Goal: Task Accomplishment & Management: Manage account settings

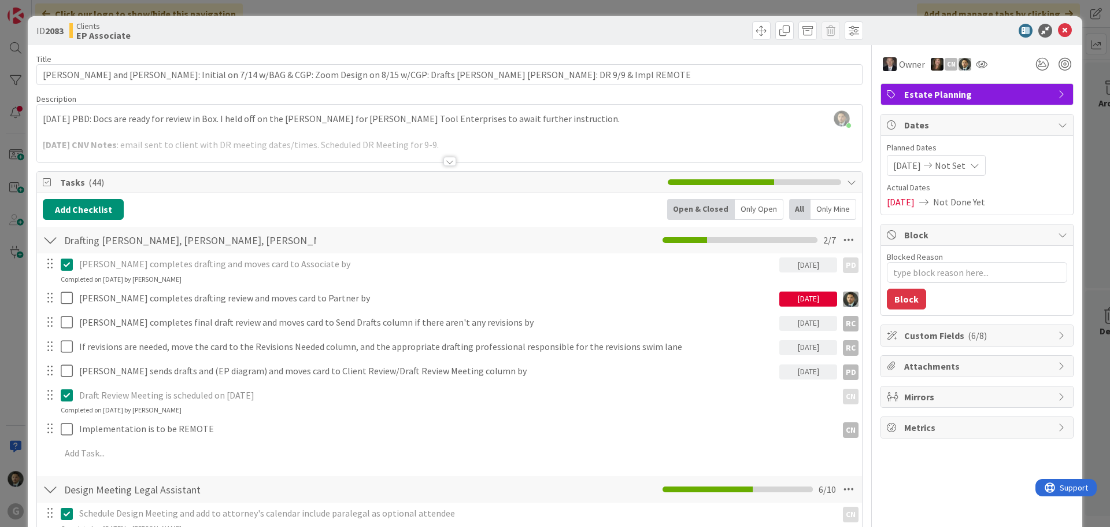
scroll to position [58, 0]
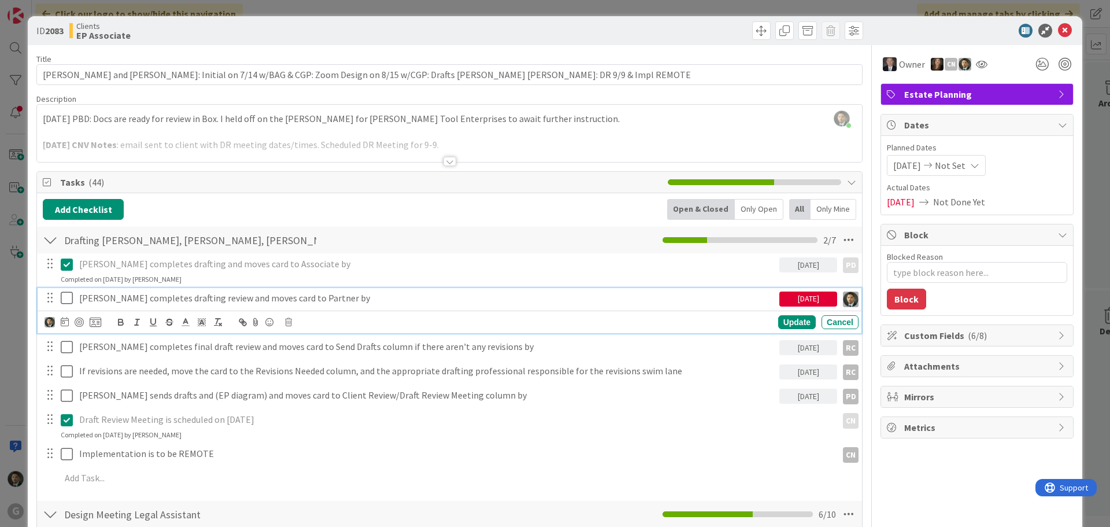
click at [67, 300] on icon at bounding box center [69, 298] width 17 height 14
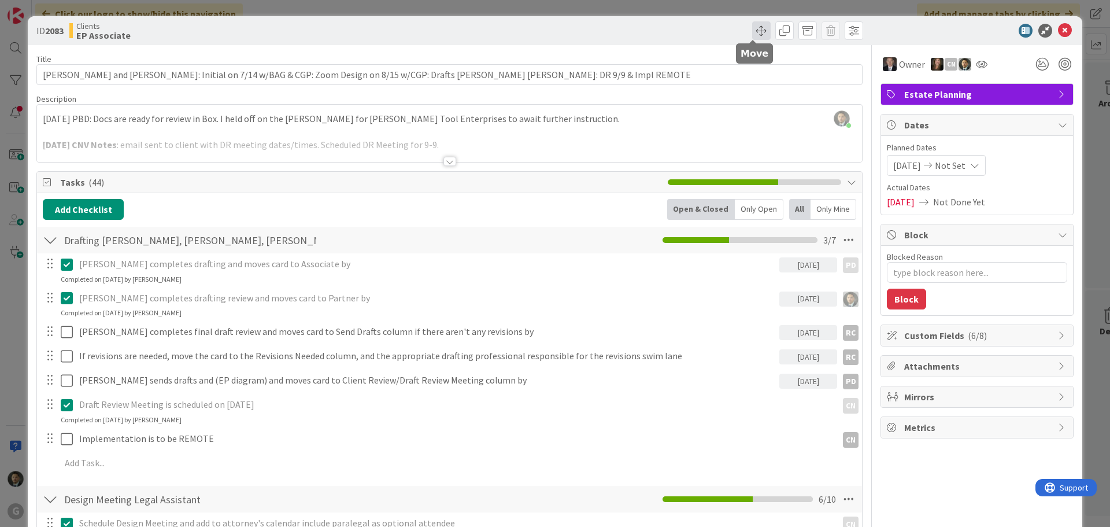
click at [756, 27] on span at bounding box center [761, 30] width 19 height 19
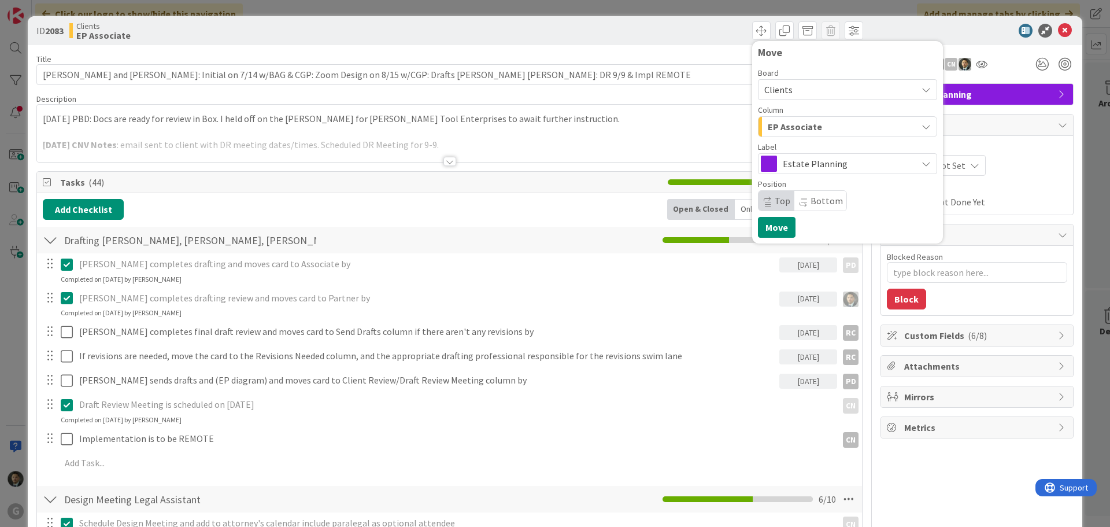
click at [785, 127] on span "EP Associate" at bounding box center [795, 126] width 54 height 15
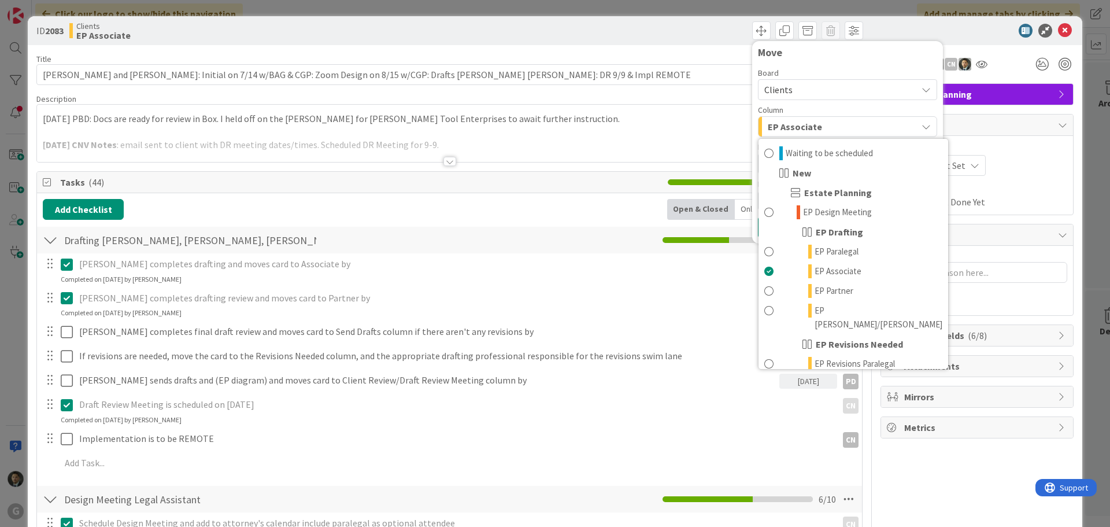
click at [455, 119] on div "[PERSON_NAME] joined 41 m ago [DATE] PBD: Docs are ready for review in Box. I h…" at bounding box center [449, 133] width 825 height 57
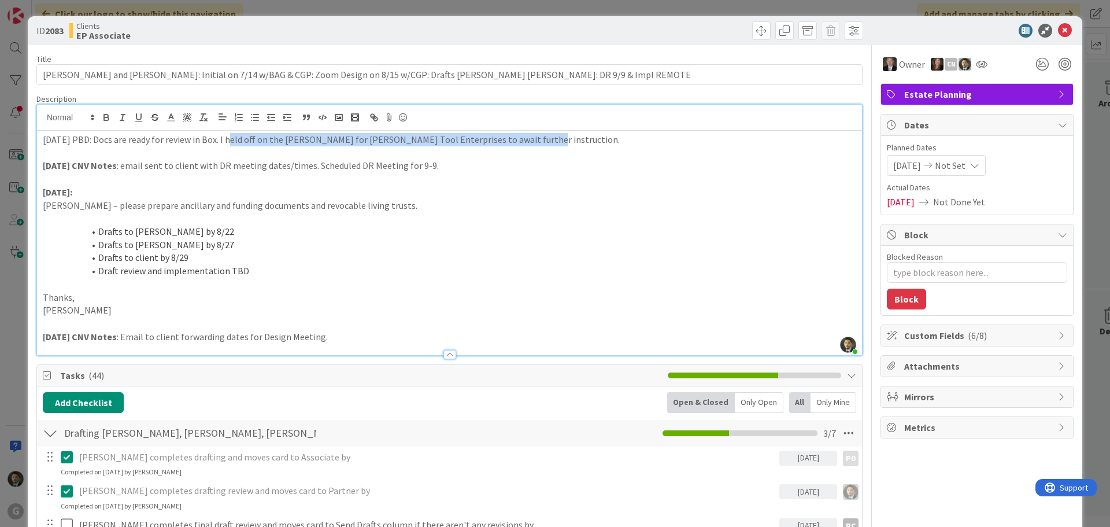
drag, startPoint x: 526, startPoint y: 139, endPoint x: 229, endPoint y: 137, distance: 296.7
click at [229, 137] on p "[DATE] PBD: Docs are ready for review in Box. I held off on the [PERSON_NAME] f…" at bounding box center [450, 139] width 814 height 13
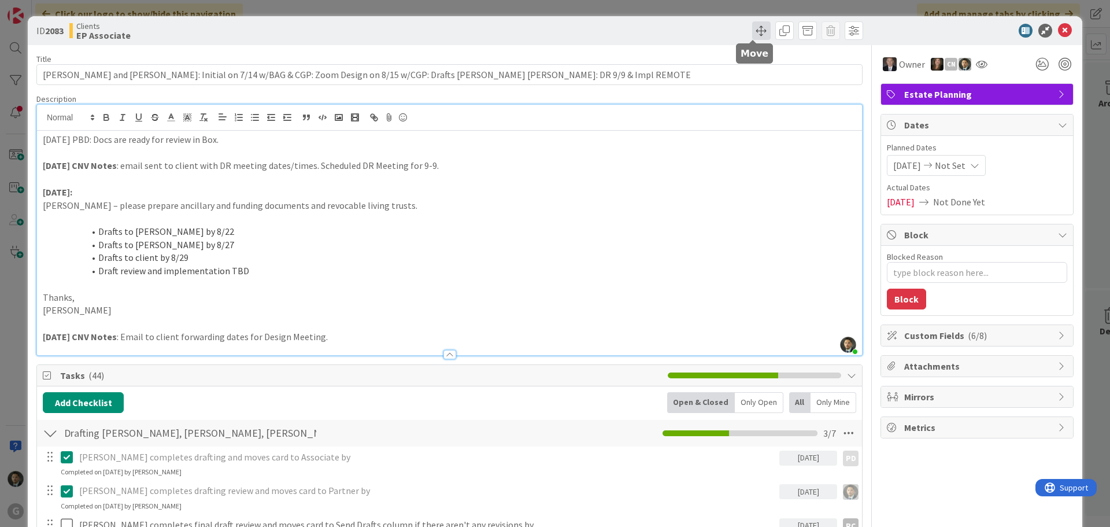
click at [754, 32] on span at bounding box center [761, 30] width 19 height 19
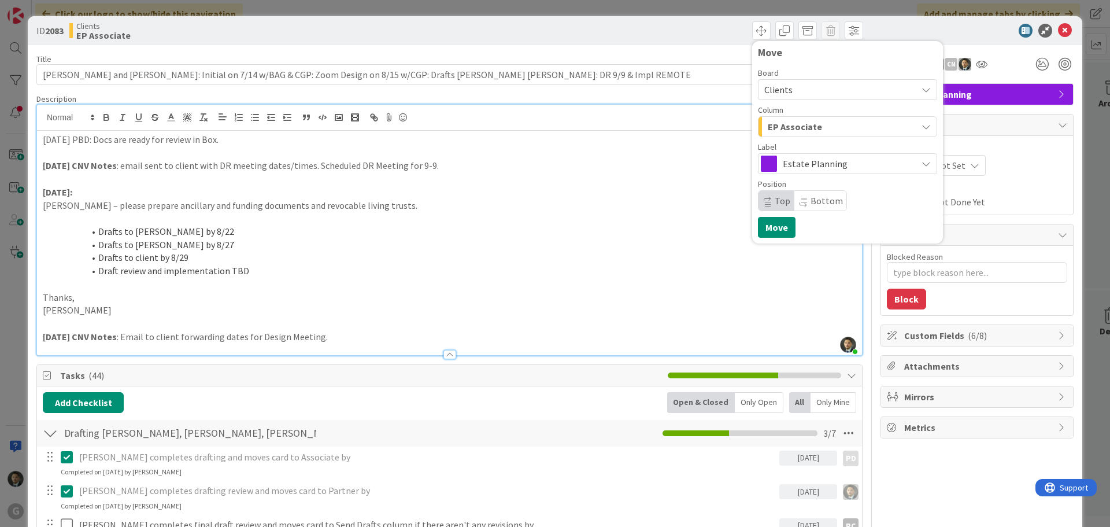
click at [794, 134] on div "EP Associate" at bounding box center [841, 126] width 152 height 19
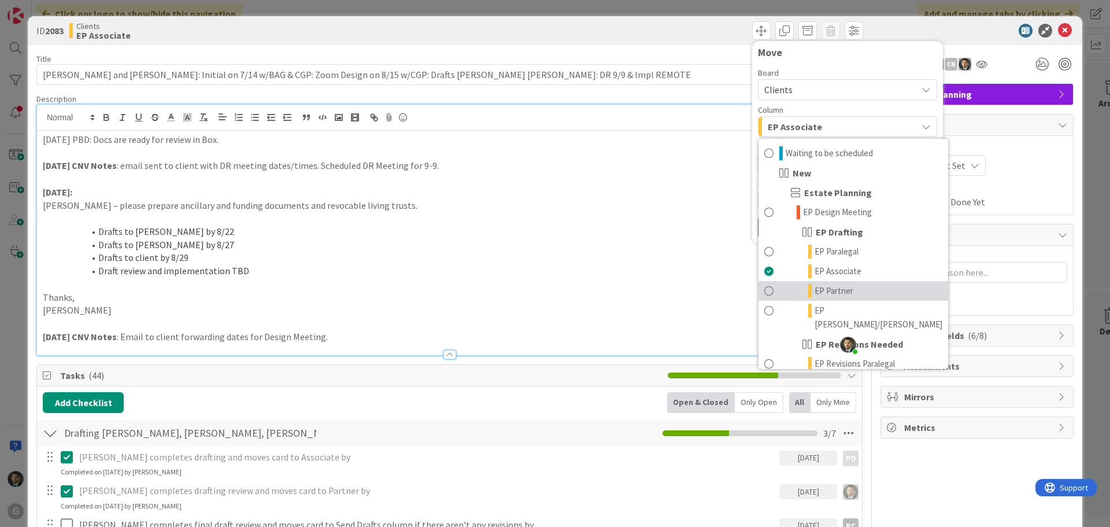
click at [824, 285] on span "EP Partner" at bounding box center [834, 291] width 39 height 14
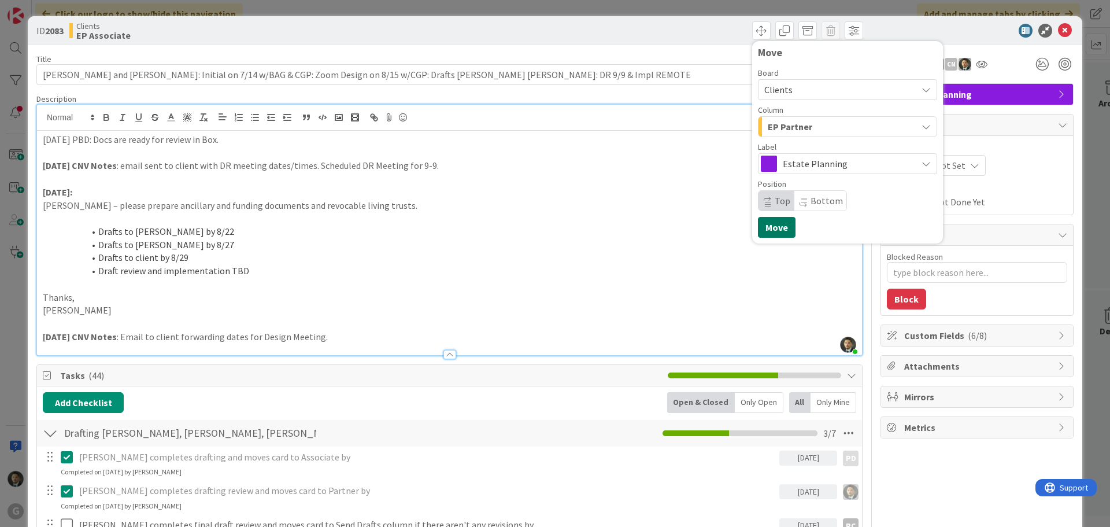
click at [774, 226] on button "Move" at bounding box center [777, 227] width 38 height 21
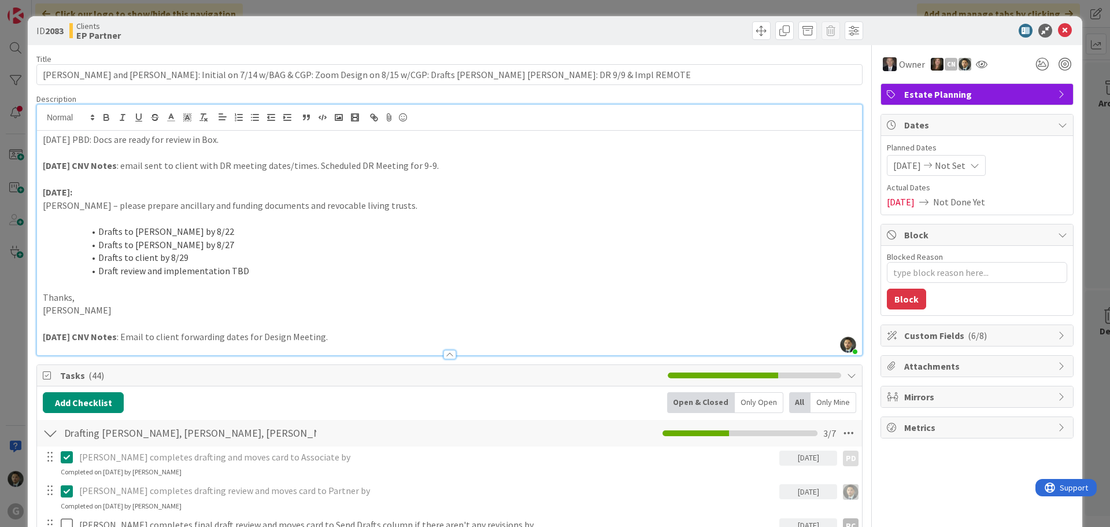
click at [611, 10] on div "ID 2083 Clients EP Partner Move Move Title 126 / 128 [PERSON_NAME] and [PERSON_…" at bounding box center [555, 263] width 1110 height 527
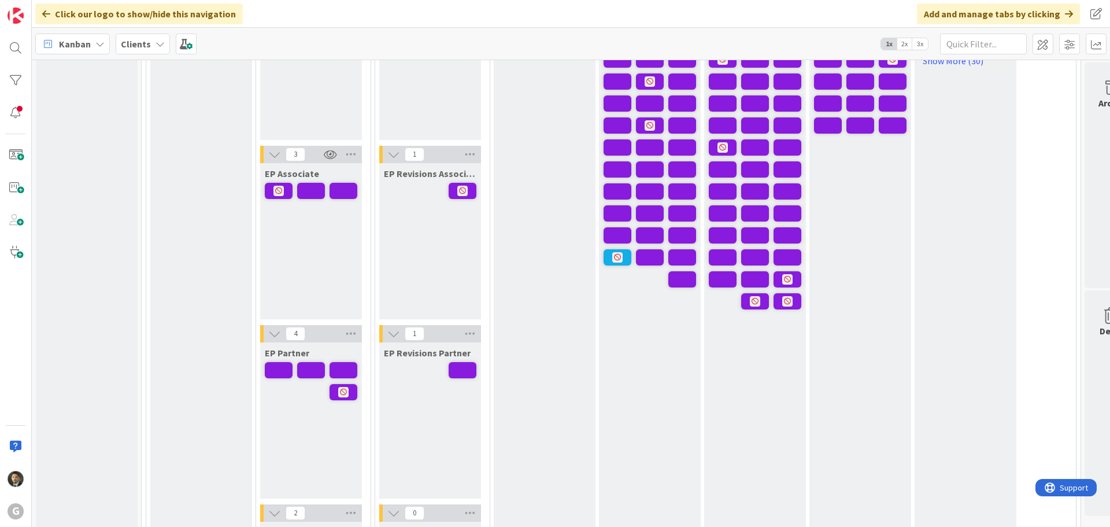
scroll to position [231, 0]
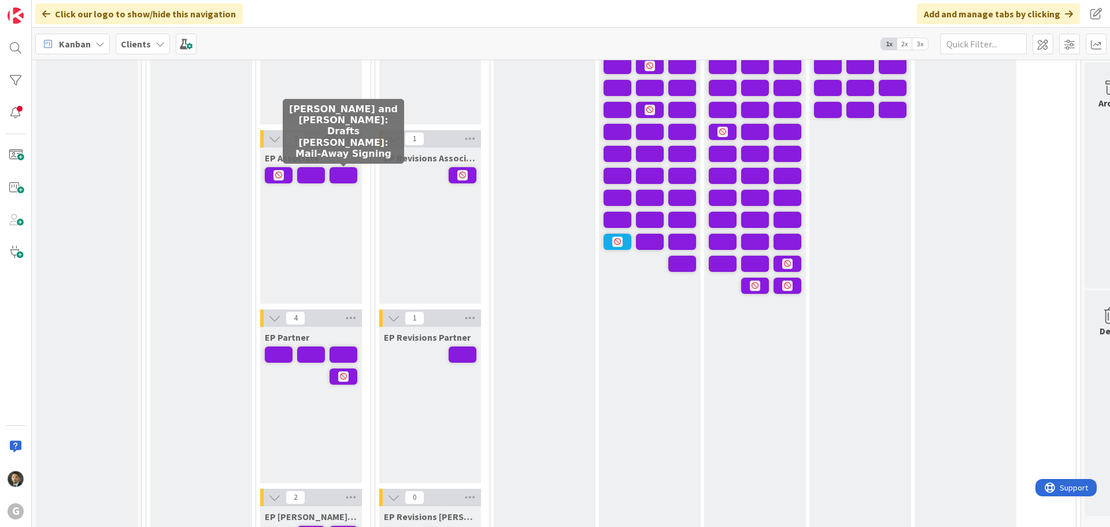
click at [340, 177] on span at bounding box center [344, 175] width 28 height 16
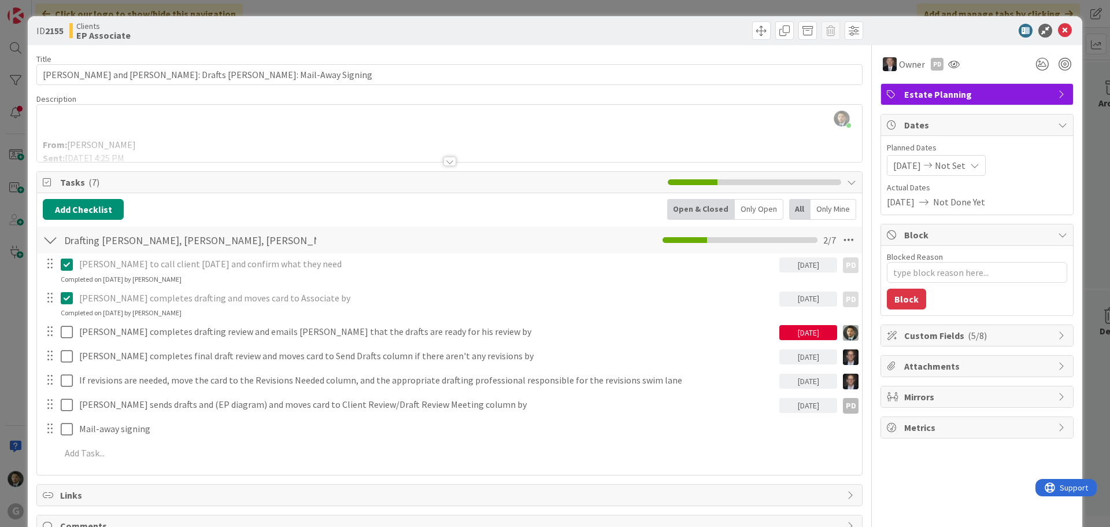
click at [444, 160] on div at bounding box center [450, 161] width 13 height 9
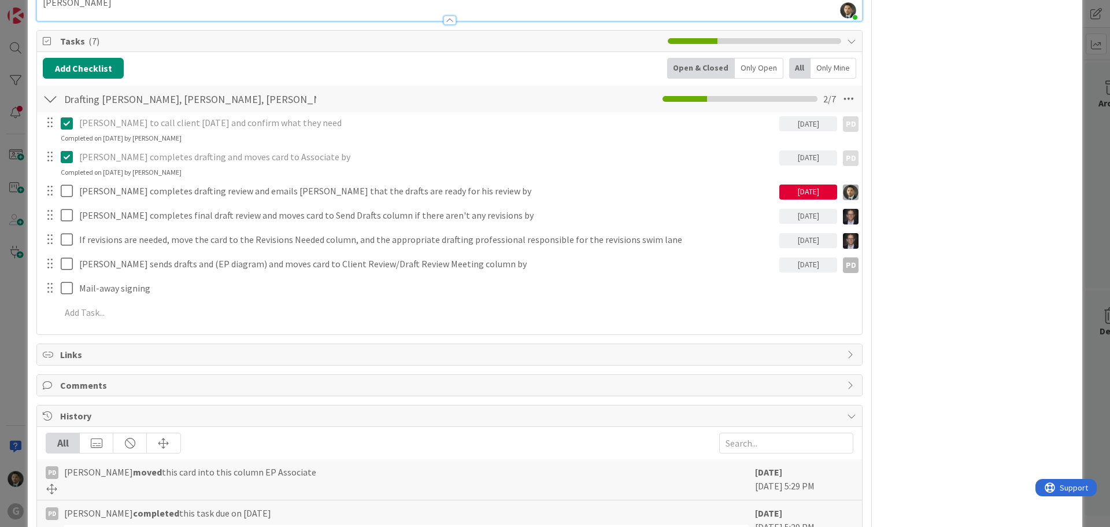
scroll to position [694, 0]
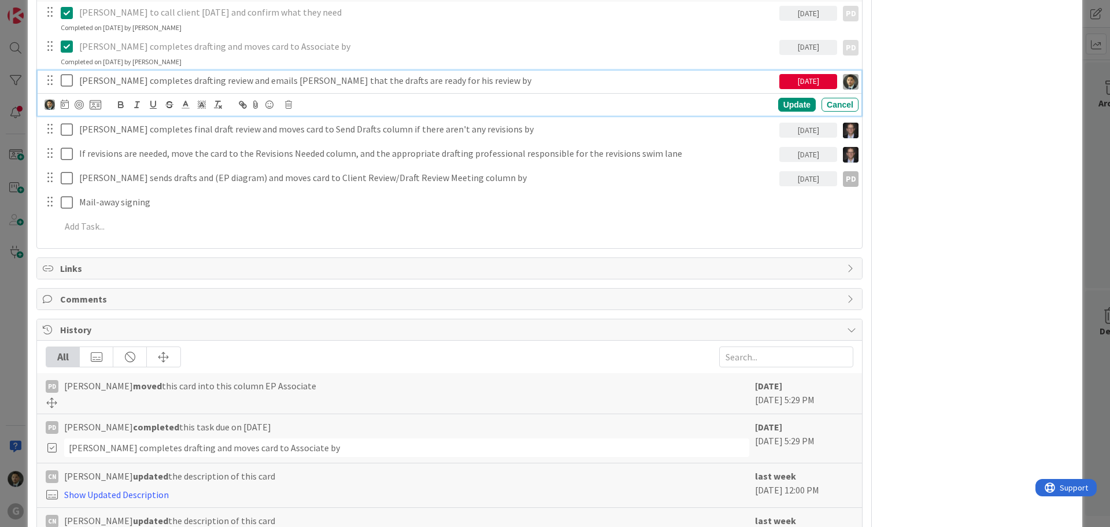
click at [68, 83] on icon at bounding box center [69, 80] width 17 height 14
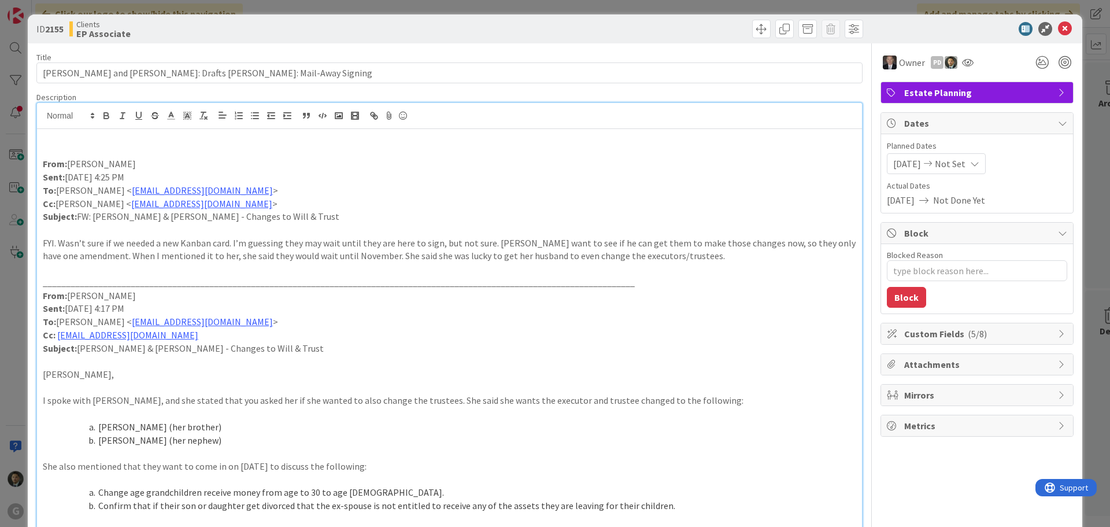
scroll to position [0, 0]
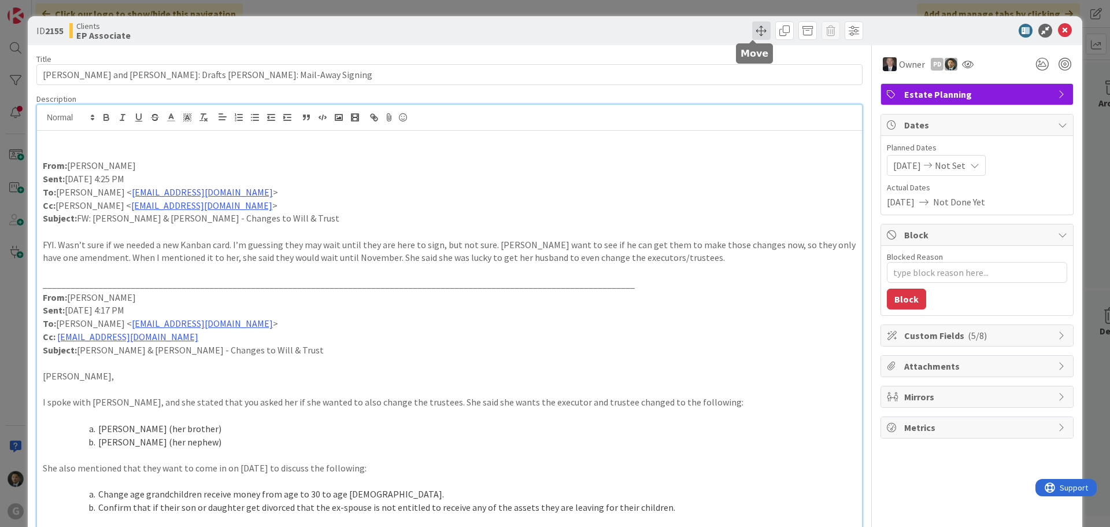
click at [755, 30] on span at bounding box center [761, 30] width 19 height 19
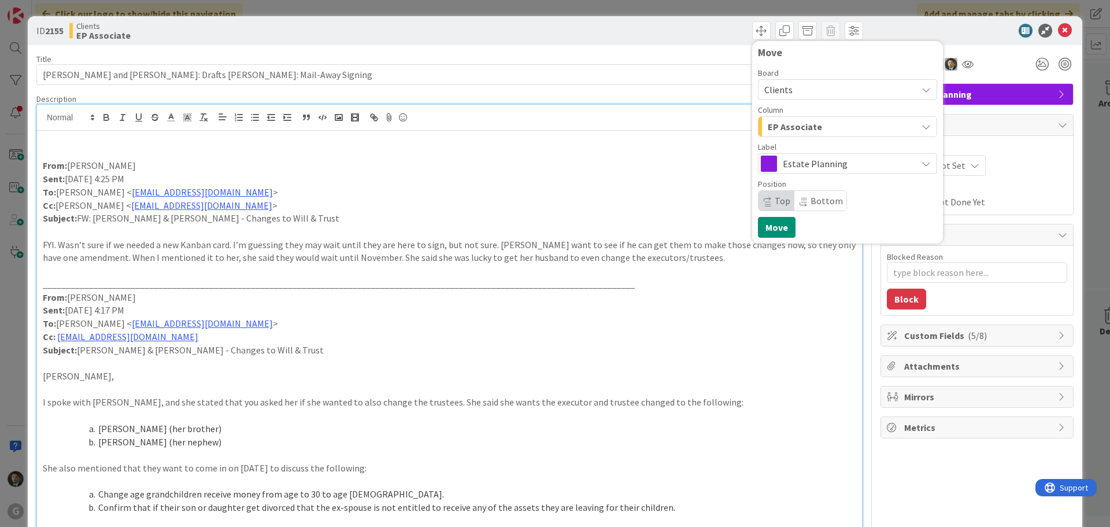
click at [792, 126] on span "EP Associate" at bounding box center [795, 126] width 54 height 15
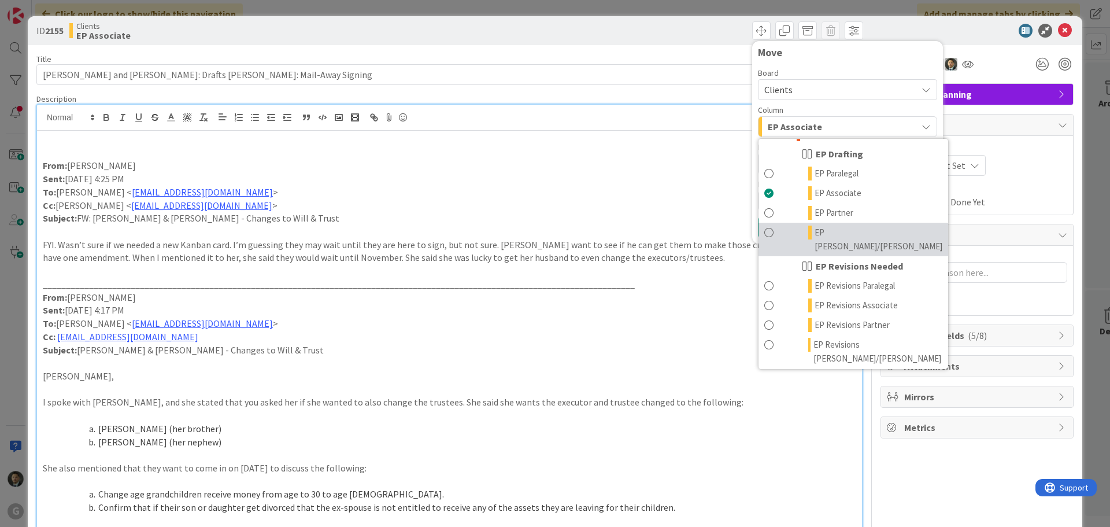
scroll to position [58, 0]
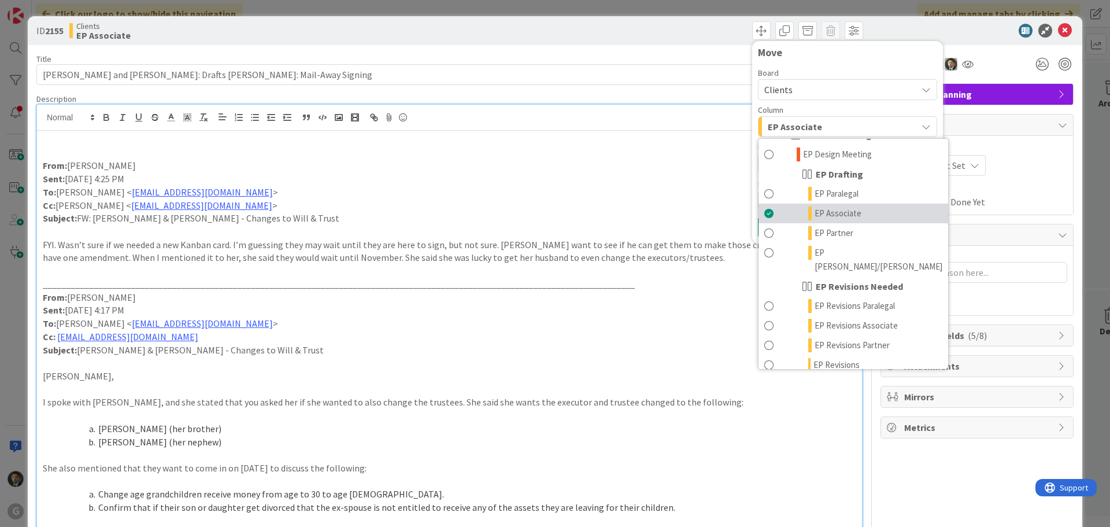
click at [818, 207] on span "EP Associate" at bounding box center [838, 213] width 47 height 14
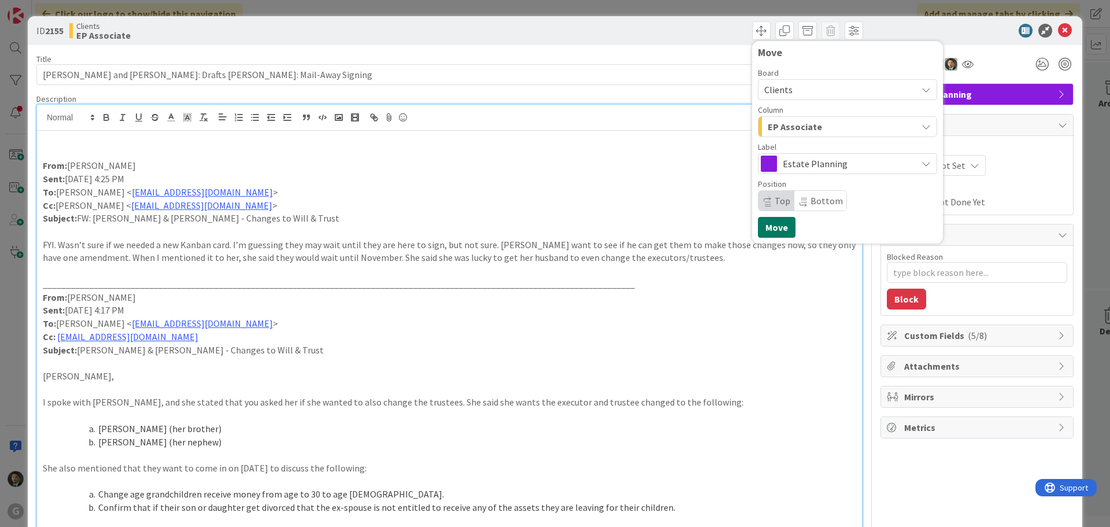
click at [766, 225] on button "Move" at bounding box center [777, 227] width 38 height 21
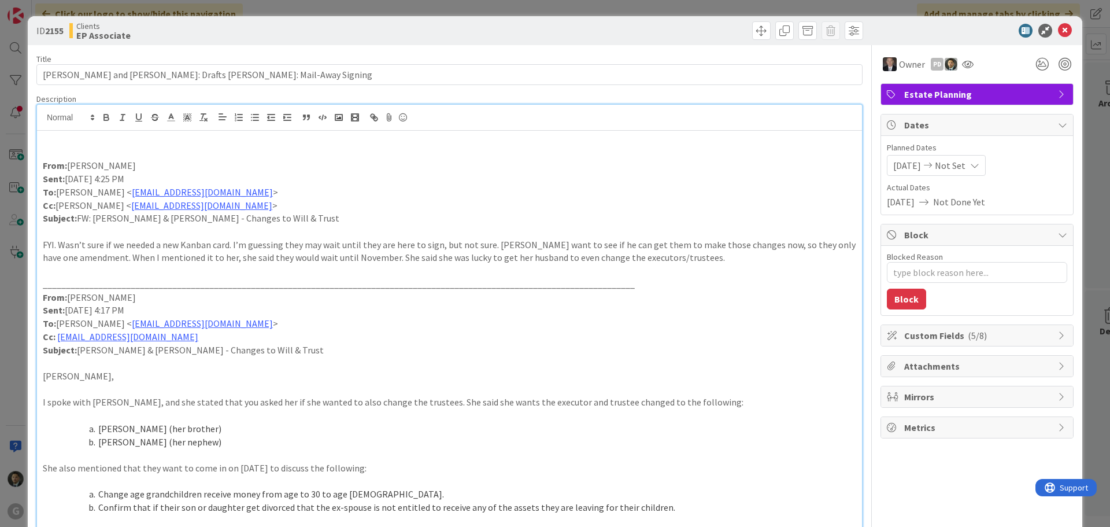
click at [636, 10] on div "ID 2155 Clients EP Associate Move Move Title 73 / 128 [PERSON_NAME] and [PERSON…" at bounding box center [555, 263] width 1110 height 527
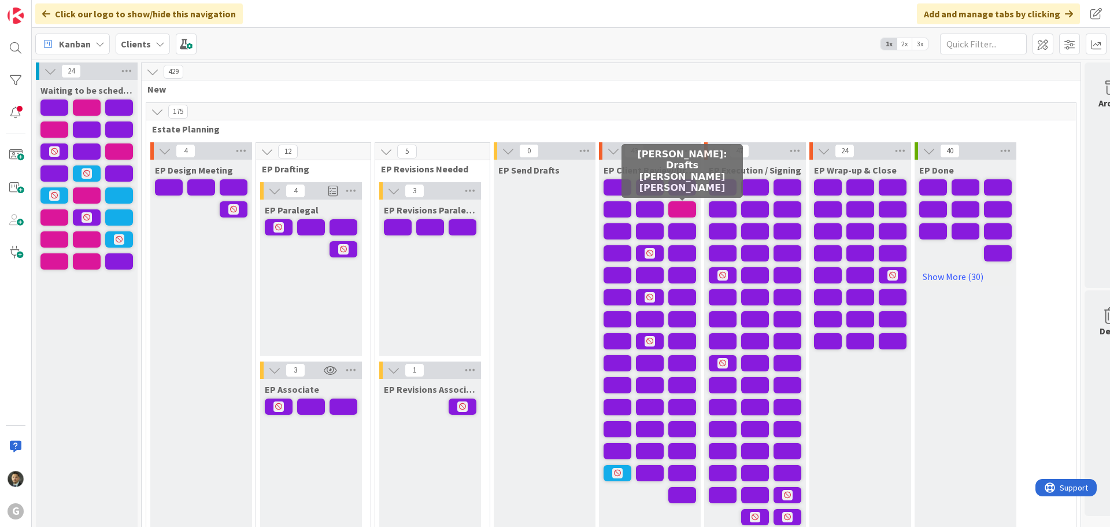
click at [677, 208] on span at bounding box center [683, 209] width 28 height 16
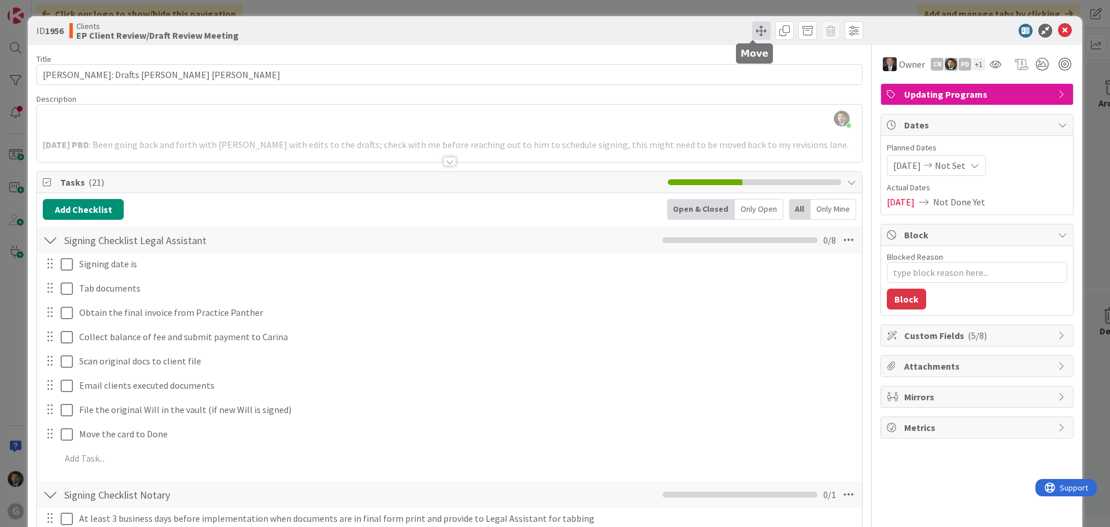
click at [752, 34] on span at bounding box center [761, 30] width 19 height 19
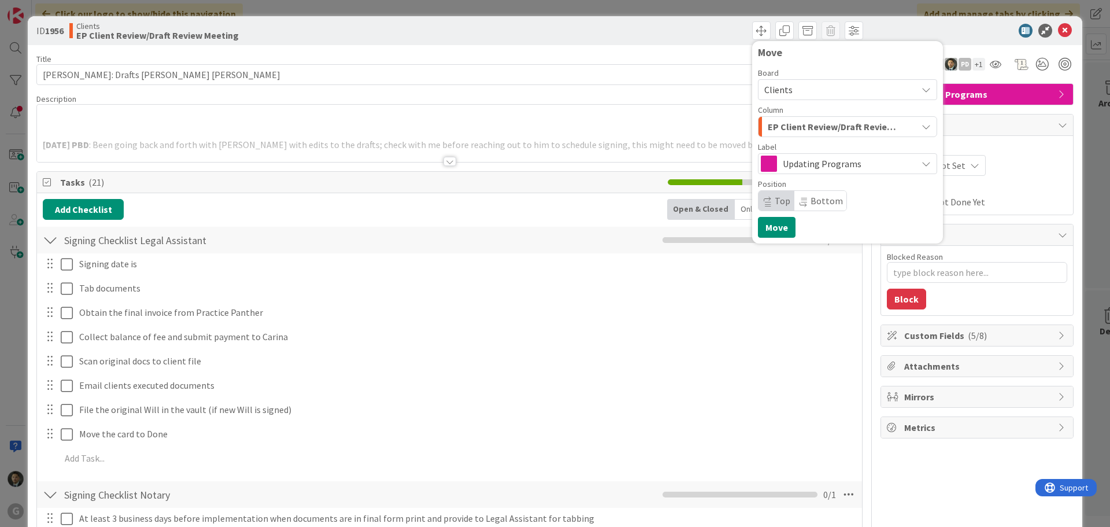
click at [793, 120] on span "EP Client Review/Draft Review Meeting" at bounding box center [834, 126] width 133 height 15
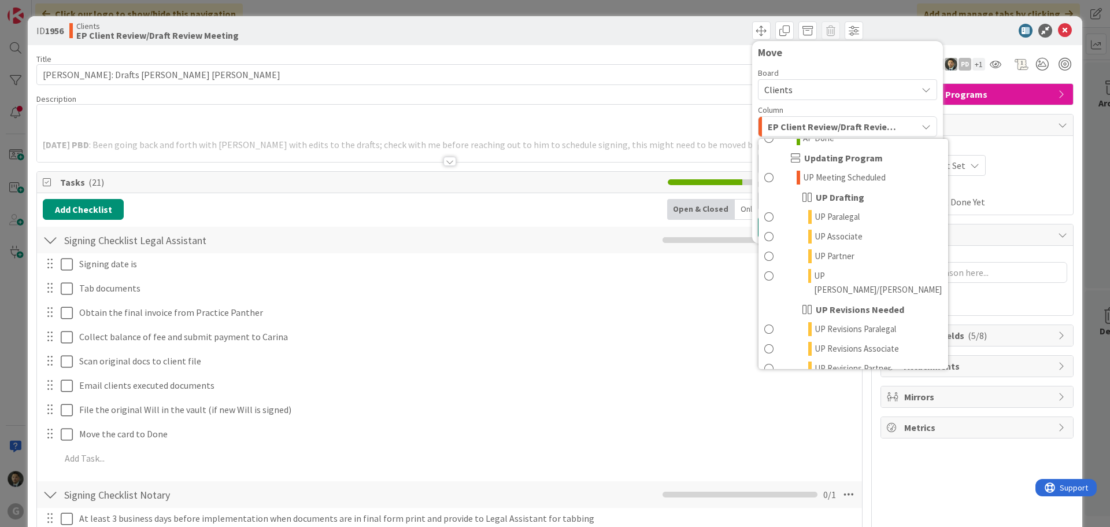
scroll to position [868, 0]
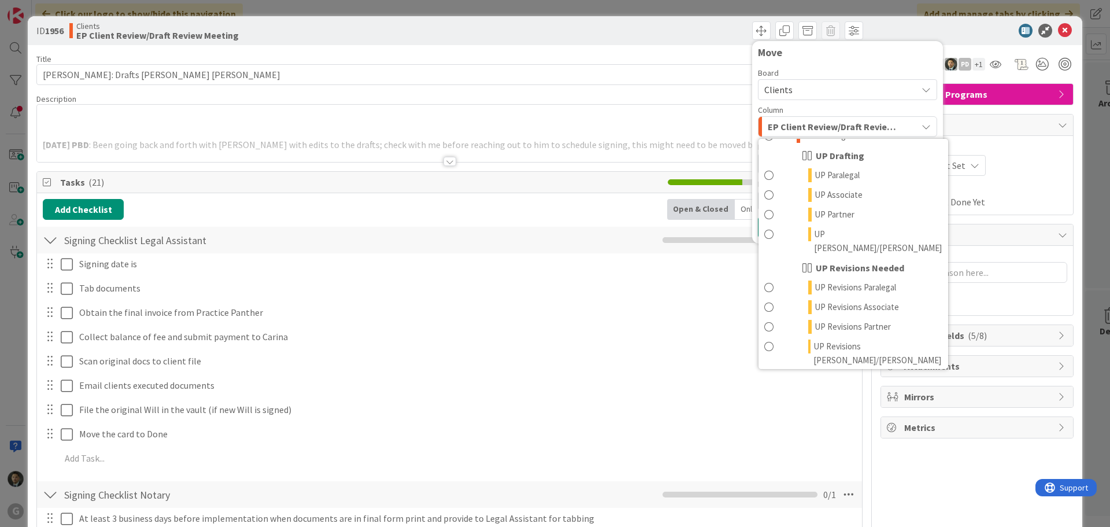
click at [829, 393] on span "UP Client Review/Draft Review Meeting" at bounding box center [872, 407] width 139 height 28
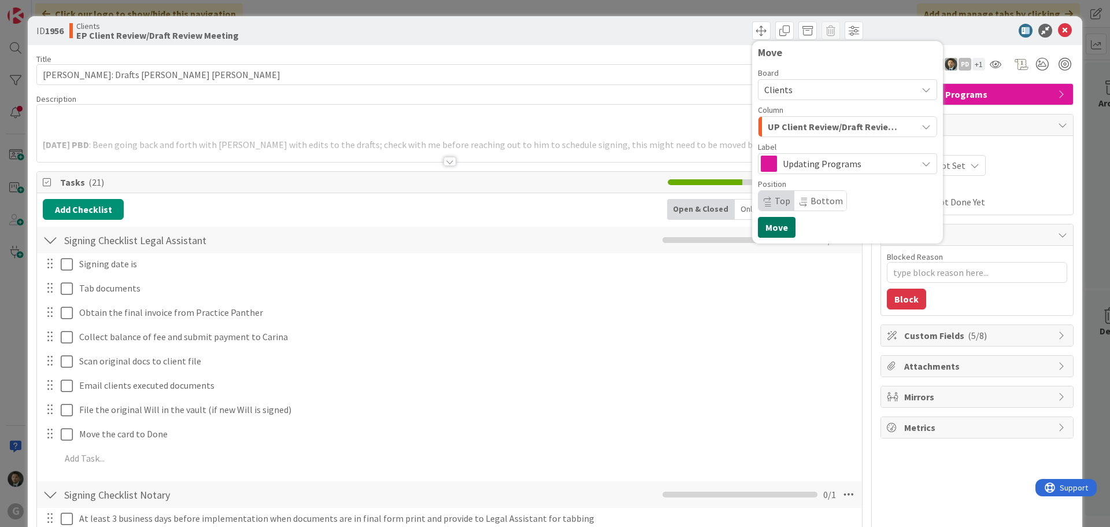
click at [769, 224] on button "Move" at bounding box center [777, 227] width 38 height 21
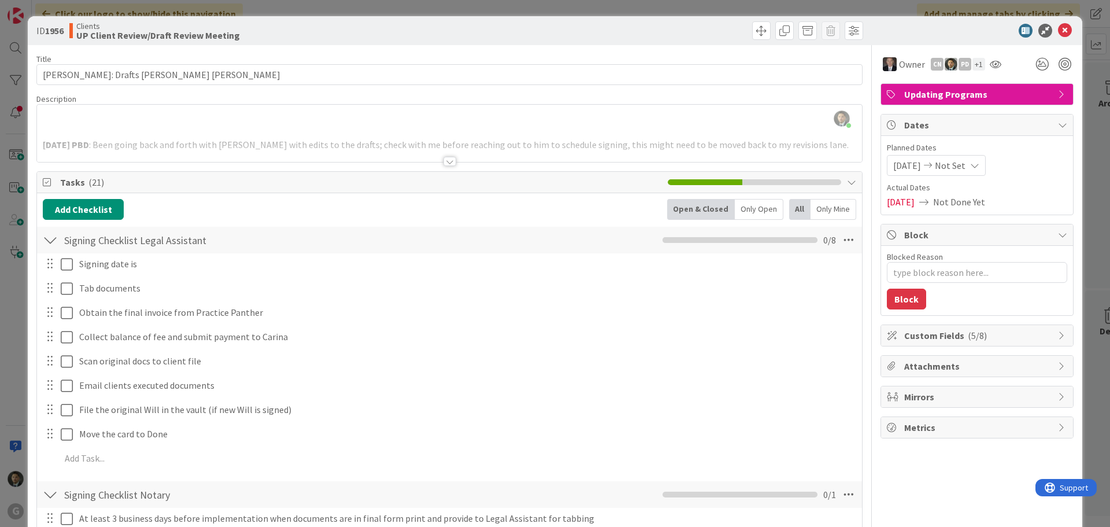
click at [636, 10] on div "ID 1956 Clients UP Client Review/Draft Review Meeting Move Move Title 34 / 128 …" at bounding box center [555, 263] width 1110 height 527
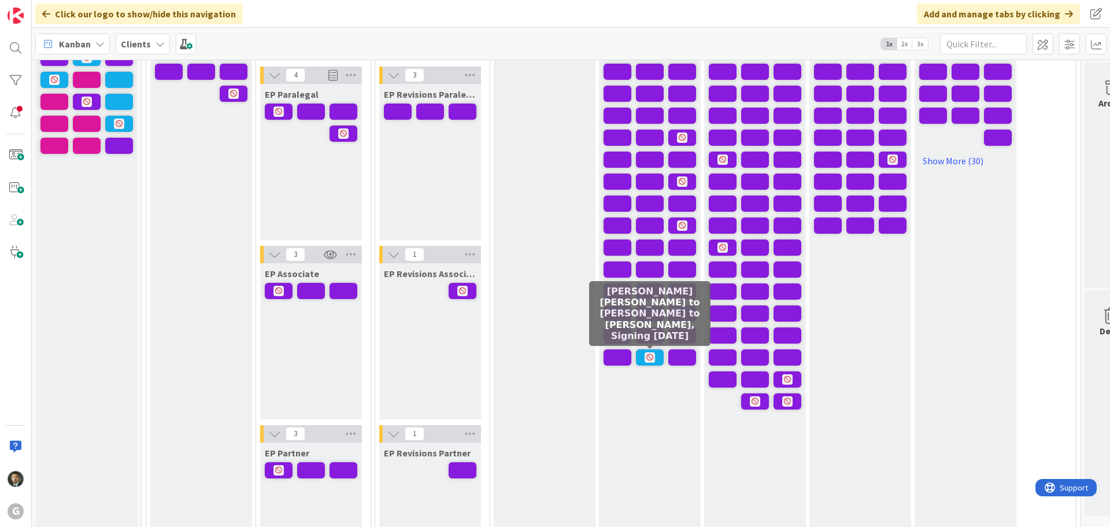
click at [650, 358] on icon at bounding box center [650, 357] width 10 height 10
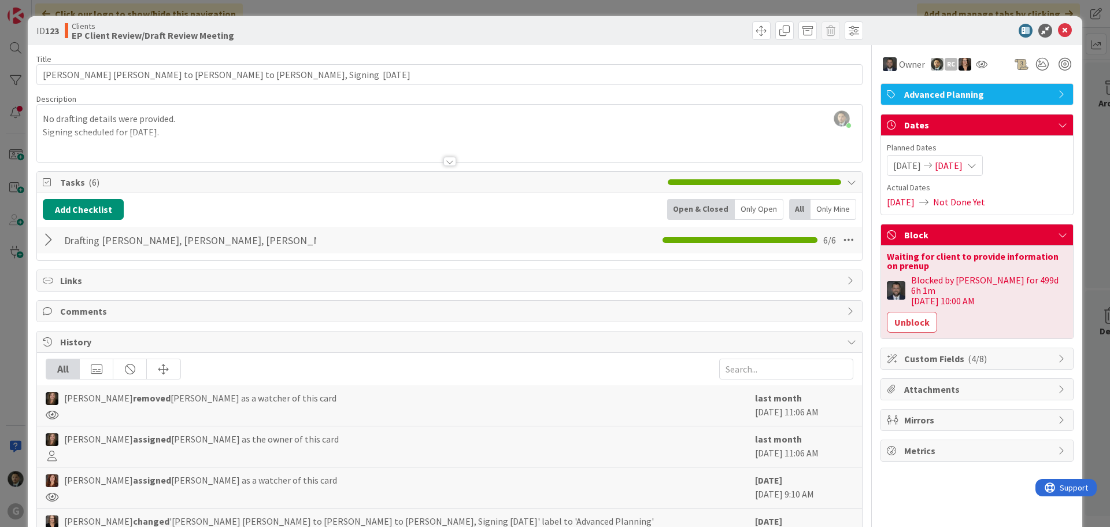
click at [516, 5] on div "ID 123 Clients EP Client Review/Draft Review Meeting Title 61 / 128 [PERSON_NAM…" at bounding box center [555, 263] width 1110 height 527
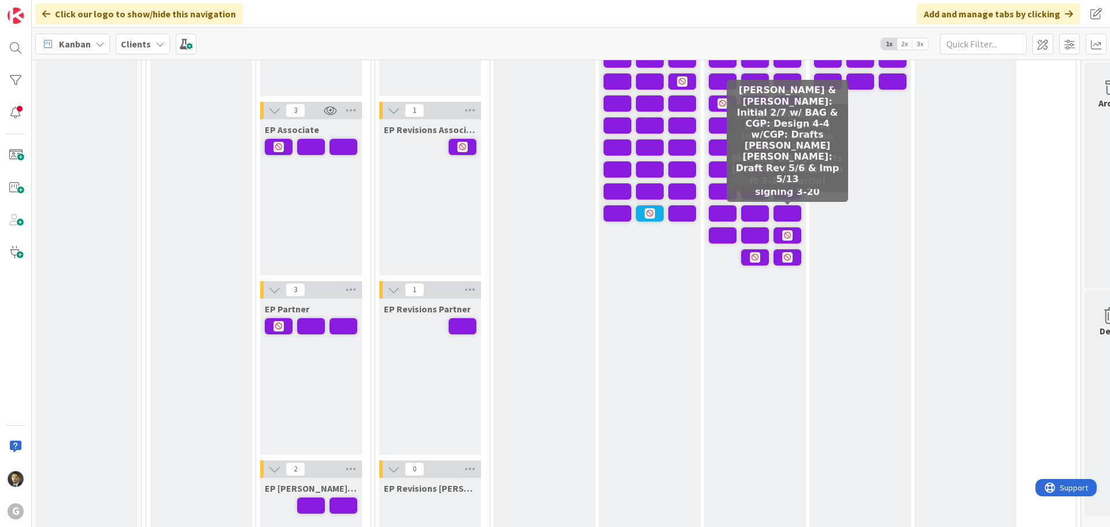
scroll to position [174, 0]
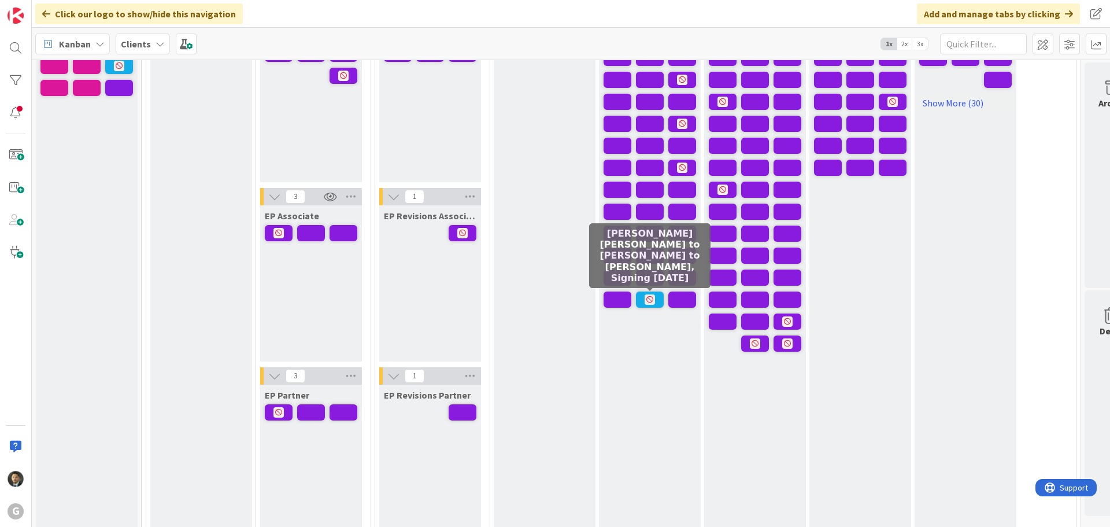
click at [641, 299] on span at bounding box center [650, 300] width 28 height 16
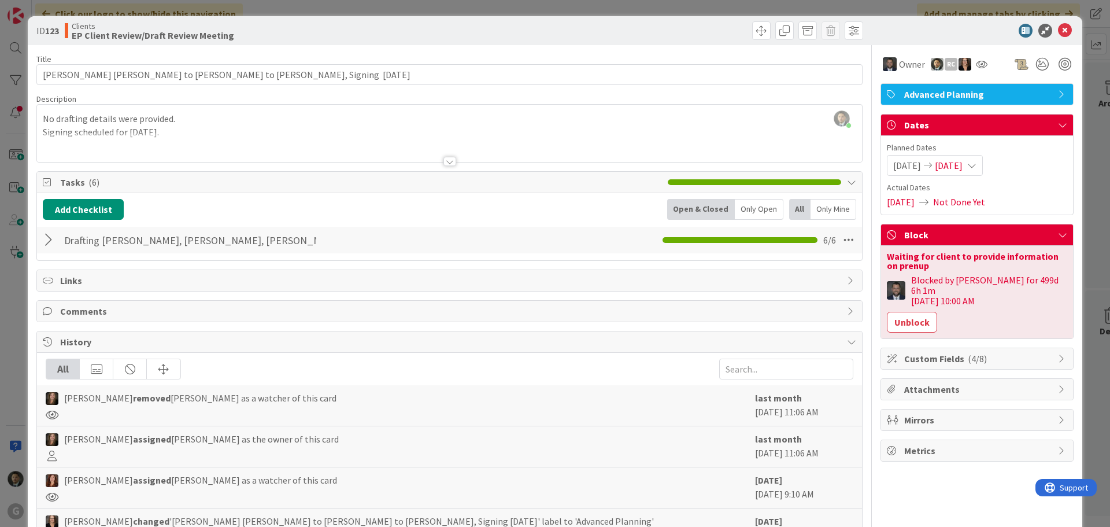
click at [577, 12] on div "ID 123 Clients EP Client Review/Draft Review Meeting Title 61 / 128 [PERSON_NAM…" at bounding box center [555, 263] width 1110 height 527
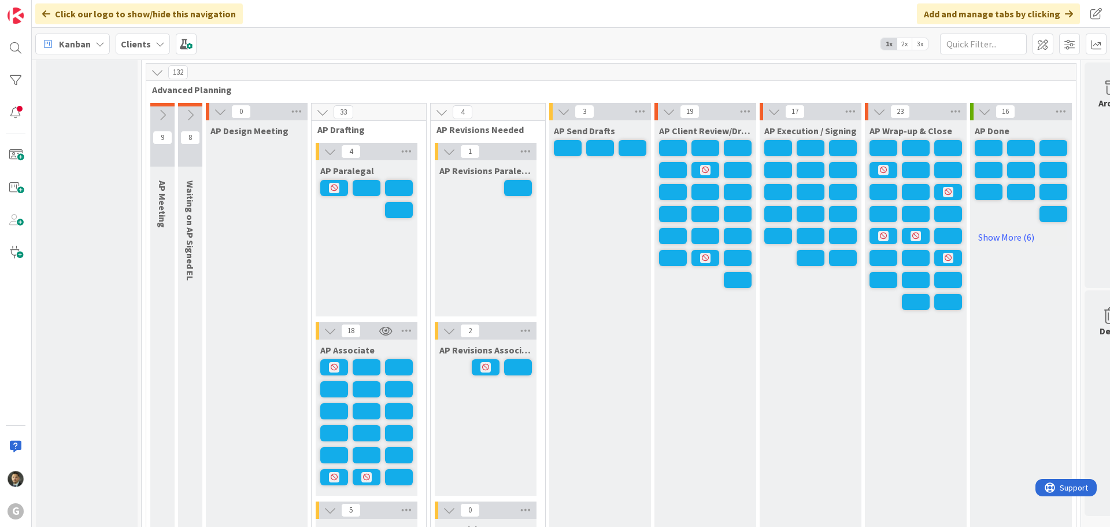
scroll to position [868, 0]
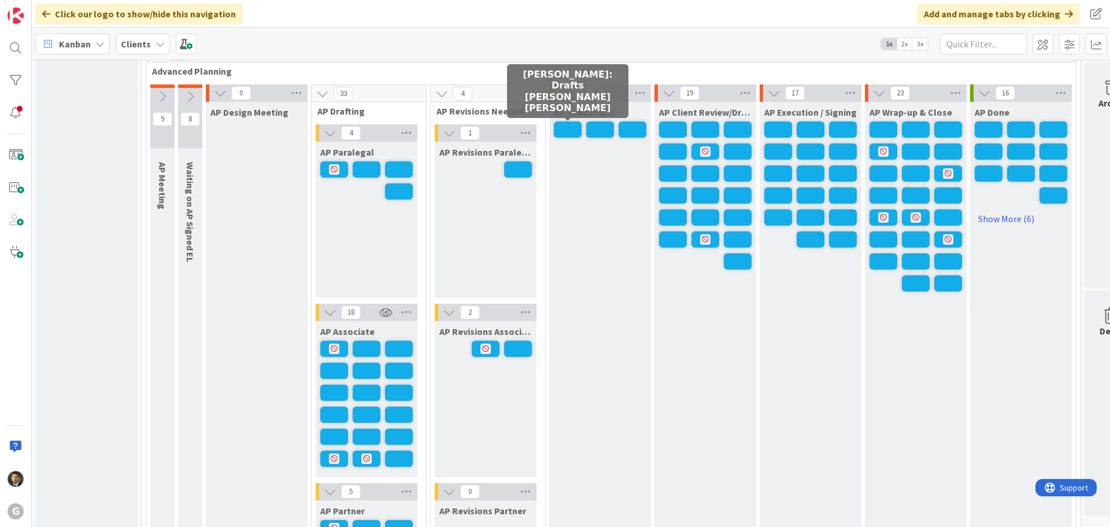
click at [565, 129] on span at bounding box center [568, 129] width 28 height 16
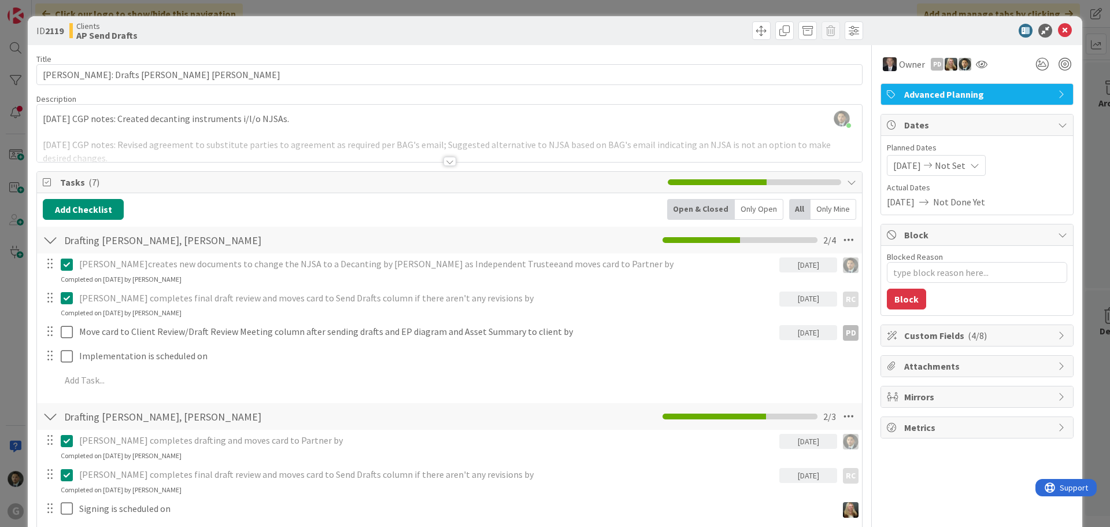
click at [526, 1] on div "ID 2119 Clients AP Send Drafts Title 31 / 128 [PERSON_NAME]: Drafts [PERSON_NAM…" at bounding box center [555, 263] width 1110 height 527
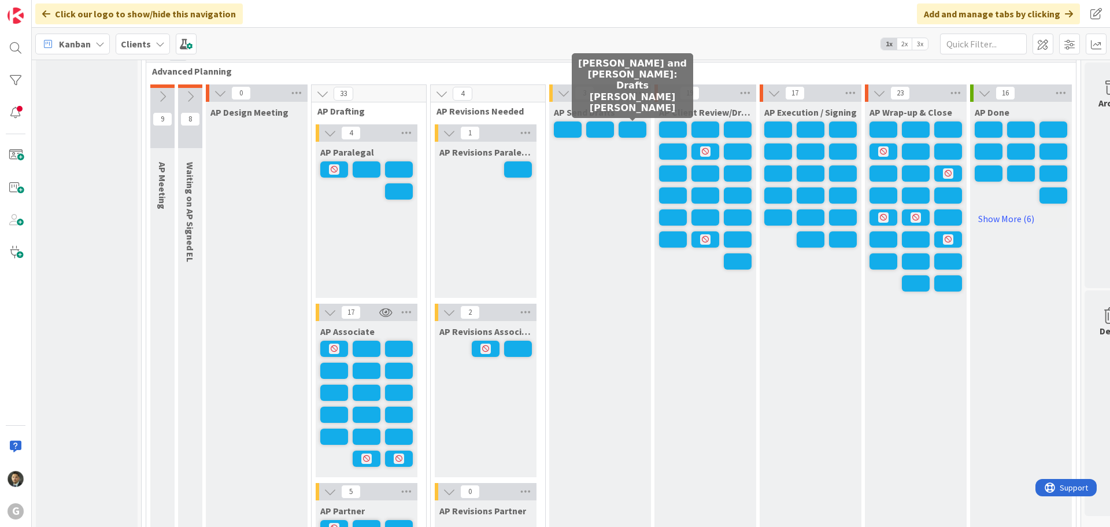
click at [622, 131] on span at bounding box center [633, 129] width 28 height 16
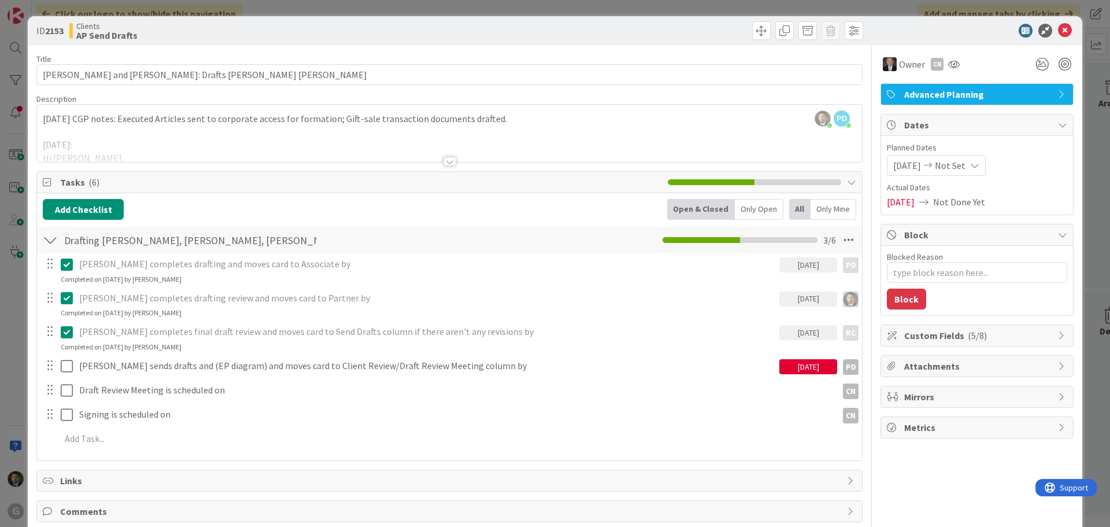
click at [566, 7] on div "ID 2153 Clients AP Send Drafts Title 51 / 128 [PERSON_NAME] and [PERSON_NAME]: …" at bounding box center [555, 263] width 1110 height 527
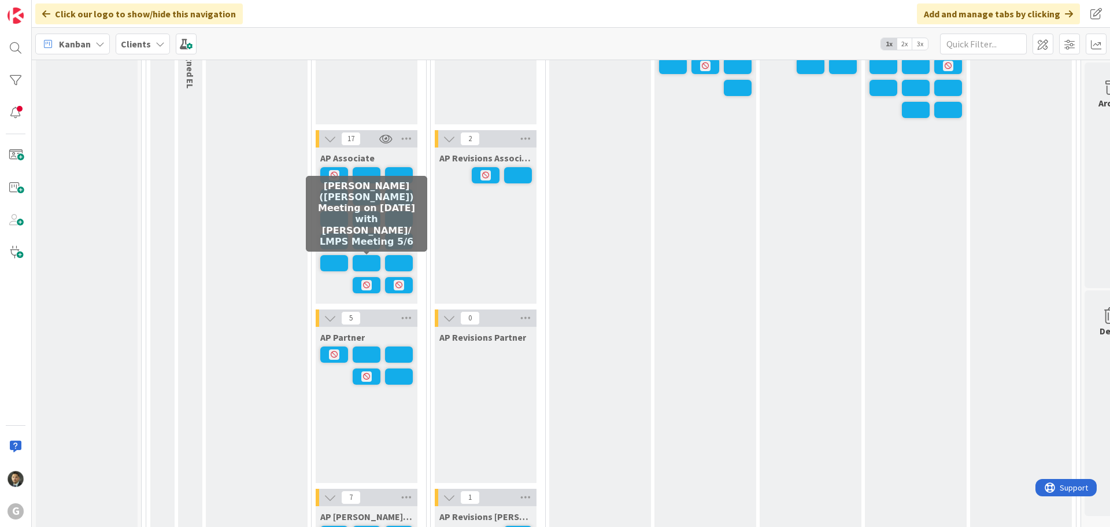
click at [374, 265] on span at bounding box center [367, 263] width 28 height 16
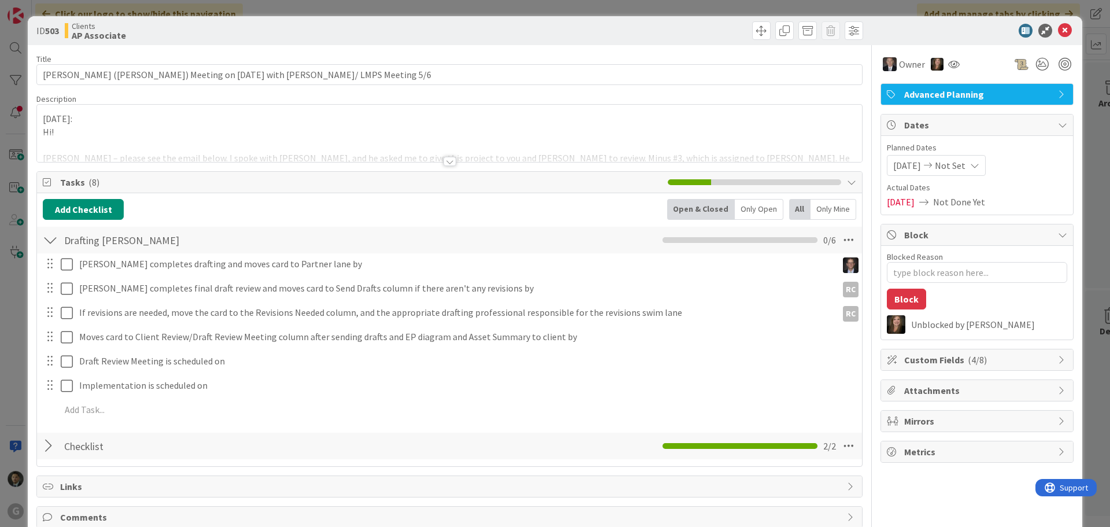
click at [676, 12] on div "ID 503 Clients AP Associate Title 68 / 128 [PERSON_NAME] ([PERSON_NAME]) Meetin…" at bounding box center [555, 263] width 1110 height 527
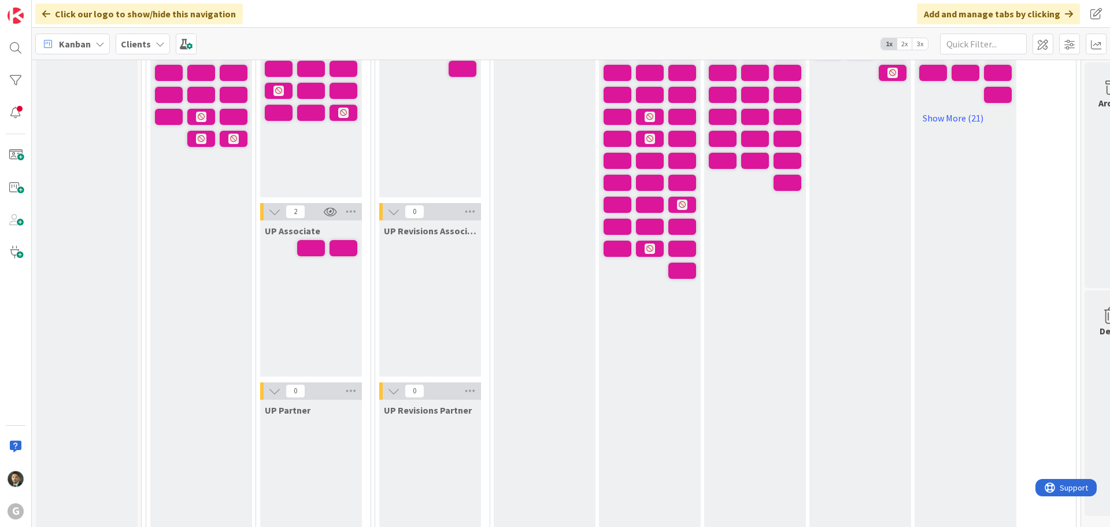
scroll to position [1793, 0]
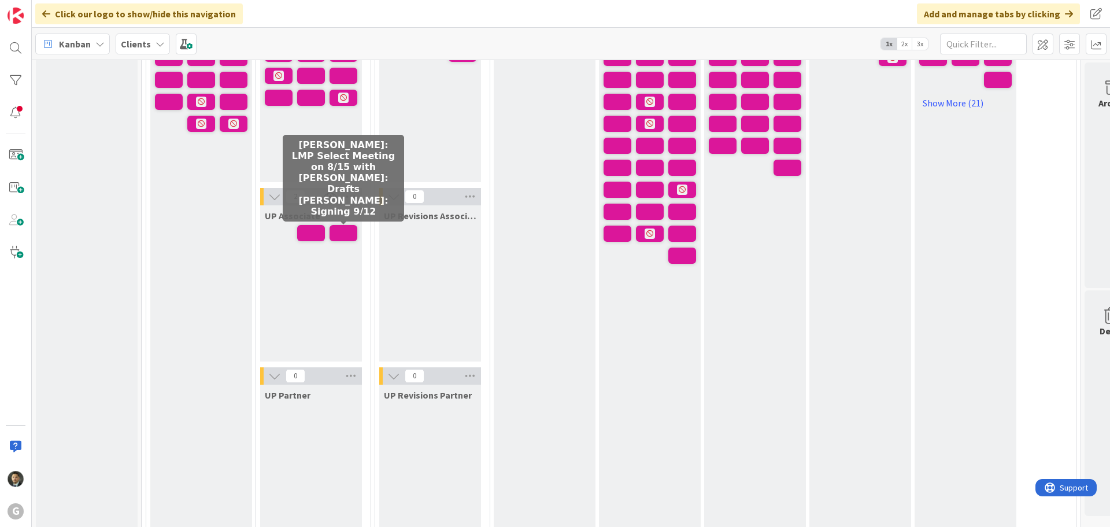
click at [341, 233] on span at bounding box center [344, 233] width 28 height 16
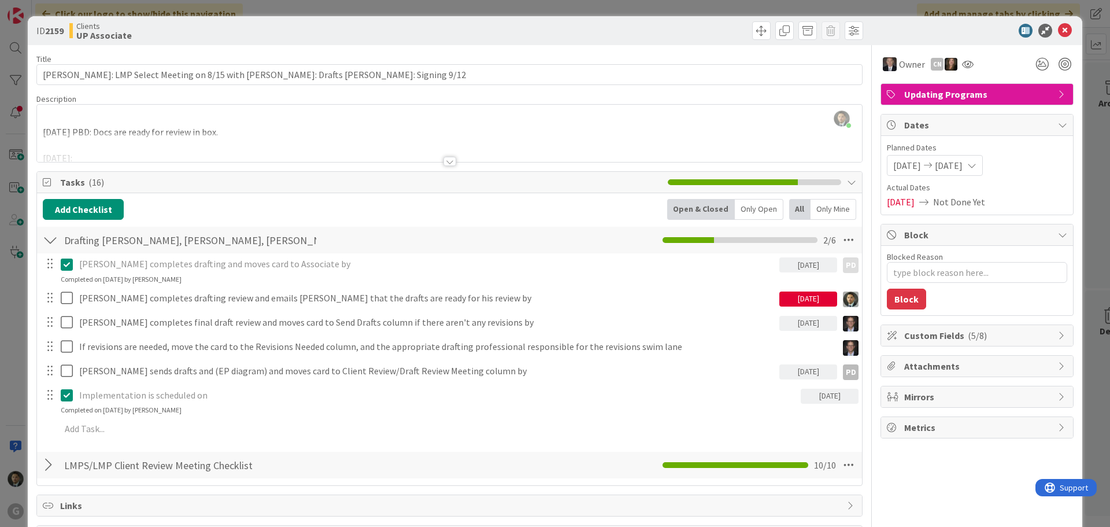
click at [448, 163] on div at bounding box center [450, 161] width 13 height 9
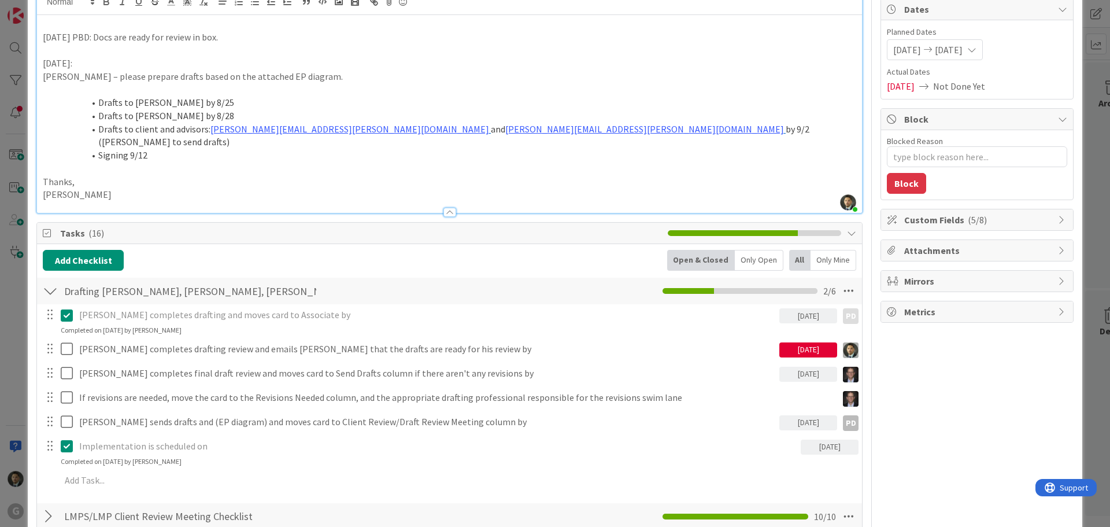
scroll to position [58, 0]
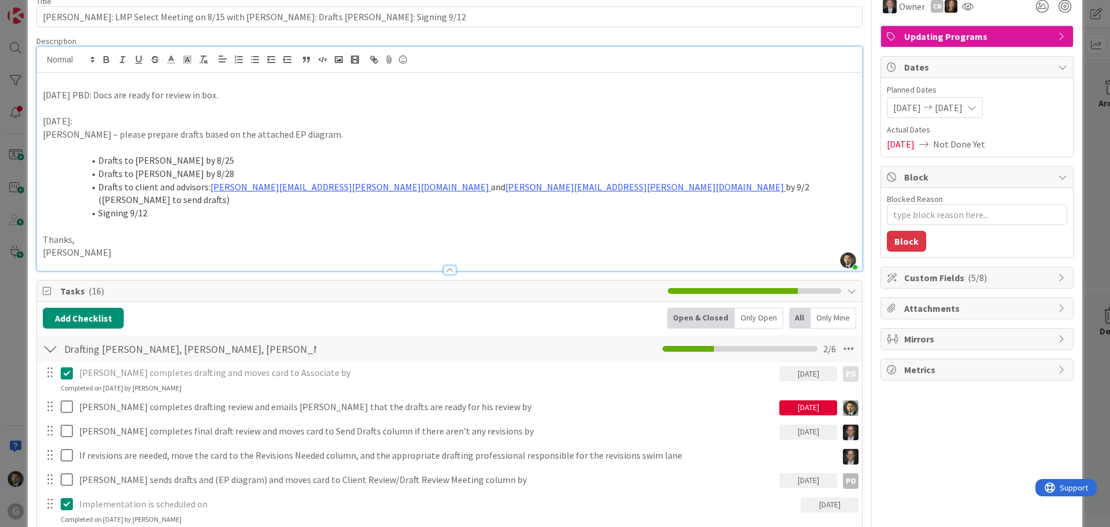
type textarea "x"
